Goal: Navigation & Orientation: Find specific page/section

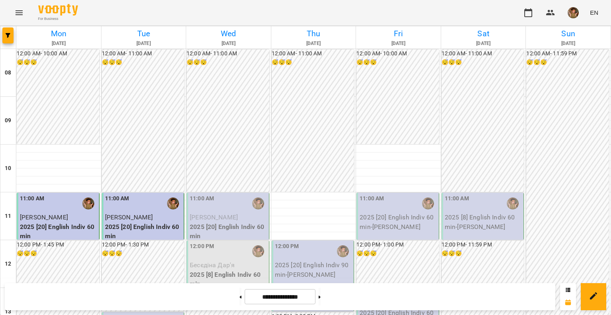
scroll to position [199, 0]
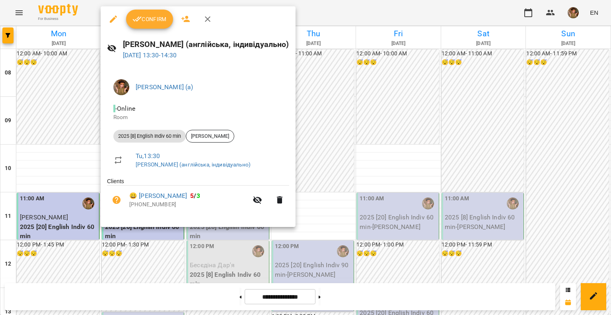
click at [150, 19] on span "Confirm" at bounding box center [149, 19] width 34 height 10
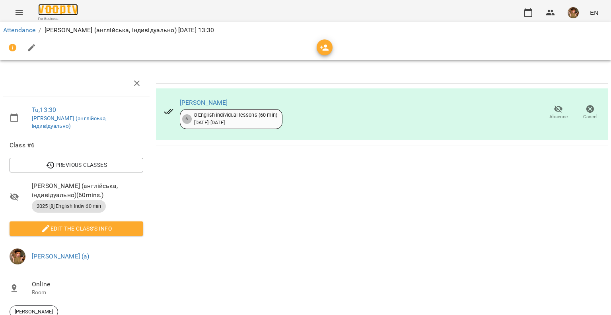
click at [55, 10] on img at bounding box center [58, 10] width 40 height 12
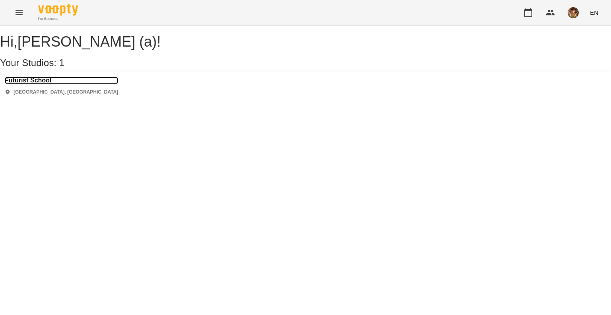
click at [33, 84] on h3 "Futurist School" at bounding box center [61, 80] width 113 height 7
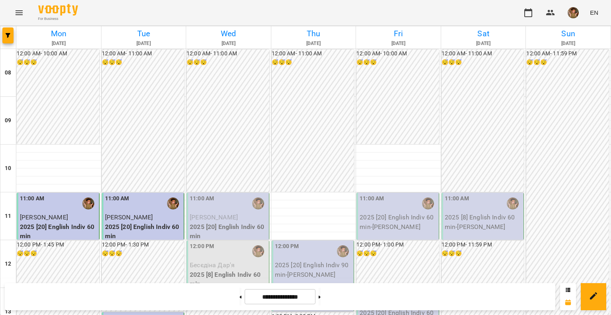
scroll to position [398, 0]
